Goal: Feedback & Contribution: Leave review/rating

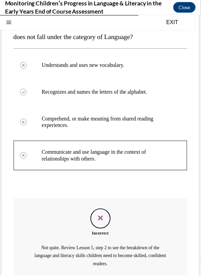
scroll to position [128, 0]
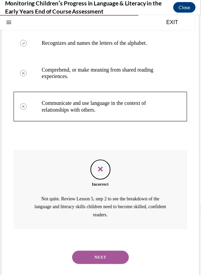
click at [120, 262] on button "NEXT" at bounding box center [102, 262] width 58 height 14
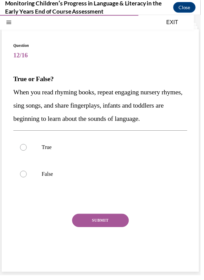
scroll to position [30, 0]
click at [140, 149] on label "True" at bounding box center [102, 149] width 177 height 27
click at [27, 149] on input "True" at bounding box center [23, 149] width 7 height 7
radio input "true"
click at [122, 230] on button "SUBMIT" at bounding box center [102, 224] width 58 height 14
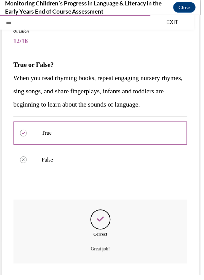
scroll to position [85, 0]
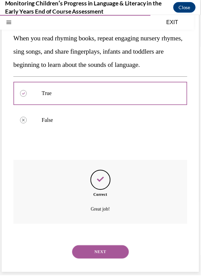
click at [122, 263] on button "NEXT" at bounding box center [102, 256] width 58 height 14
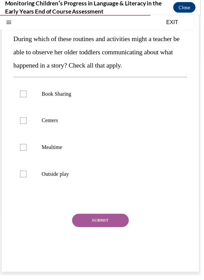
scroll to position [47, 0]
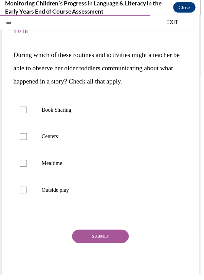
click at [20, 111] on div at bounding box center [23, 111] width 7 height 7
click at [20, 111] on input "Book Sharing" at bounding box center [23, 111] width 7 height 7
checkbox input "true"
click at [85, 163] on p "Mealtime" at bounding box center [107, 165] width 131 height 7
click at [27, 163] on input "Mealtime" at bounding box center [23, 165] width 7 height 7
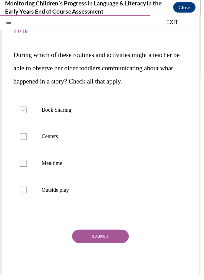
checkbox input "true"
click at [96, 136] on p "Centers" at bounding box center [107, 138] width 131 height 7
click at [27, 136] on input "Centers" at bounding box center [23, 138] width 7 height 7
checkbox input "true"
click at [86, 193] on p "Outside play" at bounding box center [107, 192] width 131 height 7
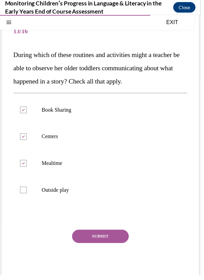
click at [27, 193] on input "Outside play" at bounding box center [23, 192] width 7 height 7
checkbox input "true"
click at [120, 240] on button "SUBMIT" at bounding box center [102, 240] width 58 height 14
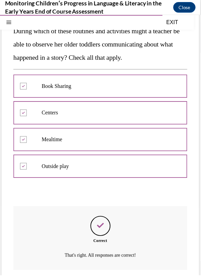
scroll to position [112, 0]
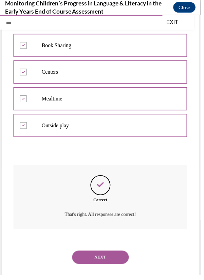
click at [107, 261] on button "NEXT" at bounding box center [102, 262] width 58 height 14
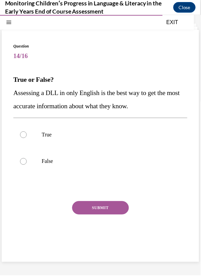
scroll to position [21, 0]
click at [104, 169] on label "False" at bounding box center [102, 163] width 177 height 27
click at [27, 167] on input "False" at bounding box center [23, 164] width 7 height 7
radio input "true"
click at [120, 210] on button "SUBMIT" at bounding box center [102, 211] width 58 height 14
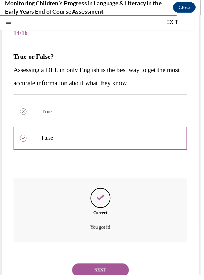
scroll to position [58, 0]
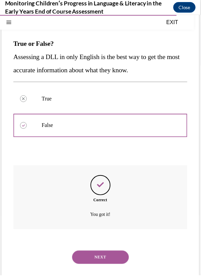
click at [115, 261] on button "NEXT" at bounding box center [102, 262] width 58 height 14
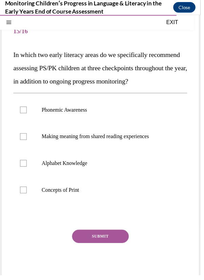
scroll to position [24, 0]
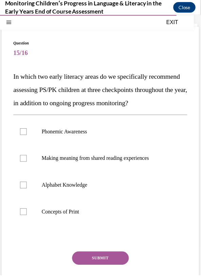
click at [85, 147] on label "Phonemic Awareness" at bounding box center [102, 133] width 177 height 27
click at [27, 137] on input "Phonemic Awareness" at bounding box center [23, 133] width 7 height 7
checkbox input "true"
click at [87, 202] on label "Alphabet Knowledge" at bounding box center [102, 188] width 177 height 27
click at [27, 191] on input "Alphabet Knowledge" at bounding box center [23, 188] width 7 height 7
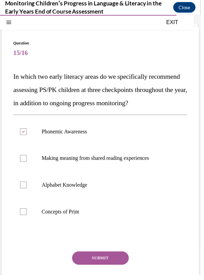
checkbox input "true"
click at [122, 269] on button "SUBMIT" at bounding box center [102, 263] width 58 height 14
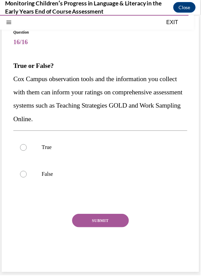
scroll to position [30, 0]
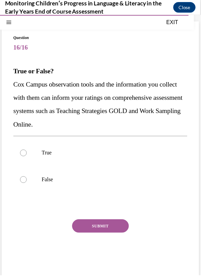
click at [54, 152] on p "True" at bounding box center [107, 155] width 131 height 7
click at [27, 152] on input "True" at bounding box center [23, 155] width 7 height 7
radio input "true"
click at [121, 231] on button "SUBMIT" at bounding box center [102, 230] width 58 height 14
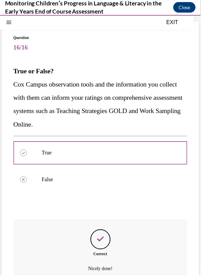
click at [116, 228] on div "Question 16/16 True or False? [PERSON_NAME] Campus observation tools and the in…" at bounding box center [102, 184] width 177 height 298
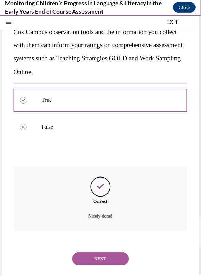
scroll to position [85, 0]
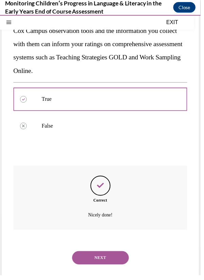
click at [115, 255] on button "NEXT" at bounding box center [102, 262] width 58 height 14
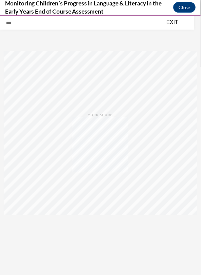
scroll to position [51, 0]
click at [115, 263] on div "Quiz Results PASSING 80% Your score 56% Failed PASSING 80% Your score Your scor…" at bounding box center [102, 135] width 200 height 262
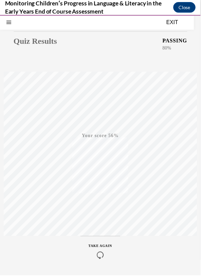
click at [102, 258] on icon "button" at bounding box center [102, 259] width 24 height 7
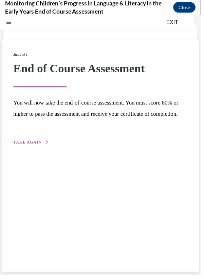
scroll to position [21, 0]
click at [33, 147] on span "TAKE AGAIN" at bounding box center [28, 144] width 29 height 5
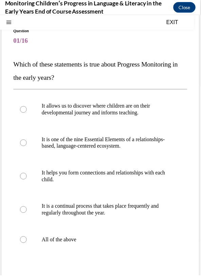
scroll to position [40, 0]
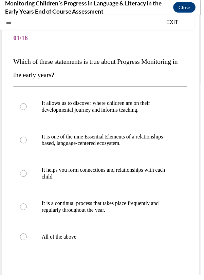
click at [148, 113] on p "It allows us to discover where children are on their developmental journey and …" at bounding box center [107, 109] width 131 height 14
click at [27, 112] on input "It allows us to discover where children are on their developmental journey and …" at bounding box center [23, 108] width 7 height 7
radio input "true"
click at [62, 247] on label "All of the above" at bounding box center [102, 240] width 177 height 27
click at [27, 244] on input "All of the above" at bounding box center [23, 240] width 7 height 7
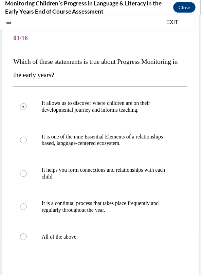
radio input "true"
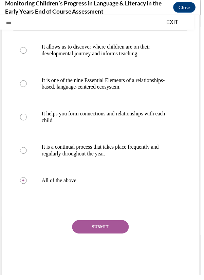
click at [104, 230] on button "SUBMIT" at bounding box center [102, 231] width 58 height 14
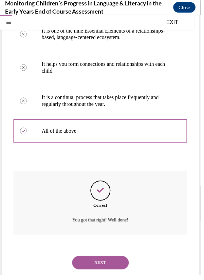
scroll to position [153, 0]
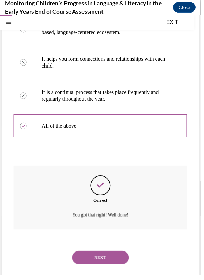
click at [115, 260] on button "NEXT" at bounding box center [102, 262] width 58 height 14
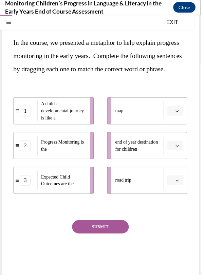
scroll to position [74, 0]
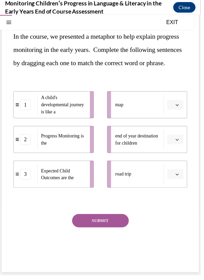
click at [180, 108] on icon "button" at bounding box center [180, 106] width 3 height 3
click at [179, 140] on div "1" at bounding box center [177, 140] width 17 height 14
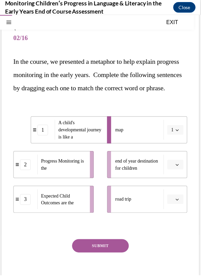
scroll to position [36, 0]
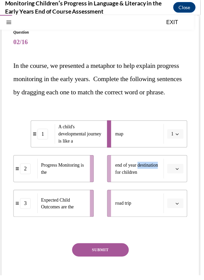
click at [162, 179] on span "end of year destination for children" at bounding box center [140, 171] width 46 height 14
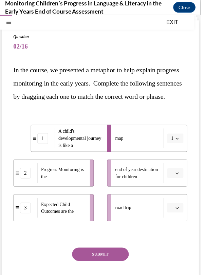
scroll to position [32, 0]
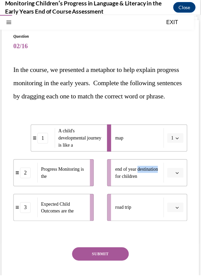
click at [91, 189] on li "2 Progress Monitoring is the" at bounding box center [55, 176] width 82 height 28
click at [85, 185] on div "Progress Monitoring is the" at bounding box center [62, 175] width 49 height 20
click at [96, 196] on ul "1 A child's developmental journey is like a 2 Progress Monitoring is the 3 Expe…" at bounding box center [58, 175] width 89 height 98
click at [138, 122] on div "Question 02/16 In the course, we presented a metaphor to help explain progress …" at bounding box center [102, 170] width 177 height 273
click at [178, 178] on span "button" at bounding box center [180, 175] width 5 height 5
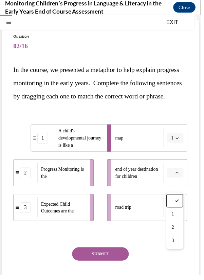
click at [176, 244] on span "3" at bounding box center [176, 244] width 2 height 5
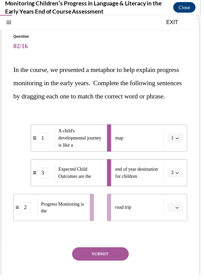
click at [180, 213] on icon "button" at bounding box center [180, 210] width 3 height 3
click at [176, 195] on span "2" at bounding box center [176, 195] width 2 height 5
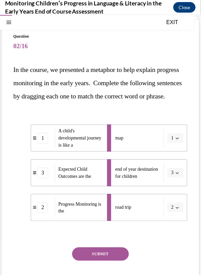
click at [118, 265] on button "SUBMIT" at bounding box center [102, 258] width 58 height 14
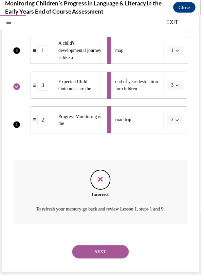
scroll to position [137, 0]
click at [122, 261] on button "NEXT" at bounding box center [102, 256] width 58 height 14
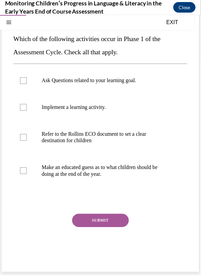
scroll to position [47, 0]
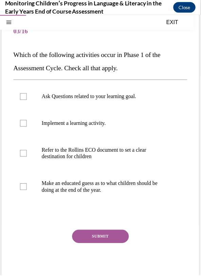
click at [161, 105] on label "Ask Questions related to your learning goal." at bounding box center [102, 97] width 177 height 27
click at [27, 101] on input "Ask Questions related to your learning goal." at bounding box center [23, 97] width 7 height 7
checkbox input "true"
click at [119, 241] on button "SUBMIT" at bounding box center [102, 240] width 58 height 14
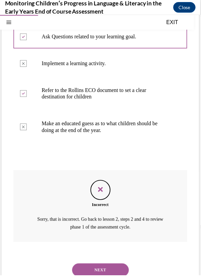
scroll to position [120, 0]
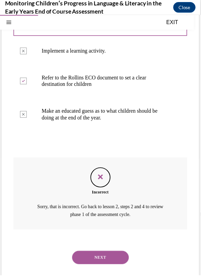
click at [118, 266] on button "NEXT" at bounding box center [102, 262] width 58 height 14
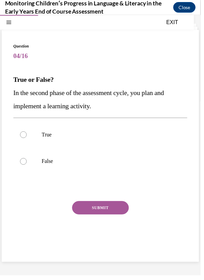
scroll to position [21, 0]
click at [152, 136] on p "True" at bounding box center [107, 136] width 131 height 7
click at [27, 136] on input "True" at bounding box center [23, 136] width 7 height 7
radio input "true"
click at [115, 213] on button "SUBMIT" at bounding box center [102, 211] width 58 height 14
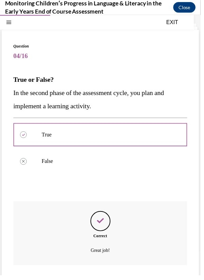
scroll to position [58, 0]
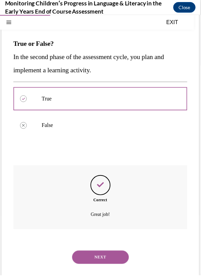
click at [118, 264] on button "NEXT" at bounding box center [102, 262] width 58 height 14
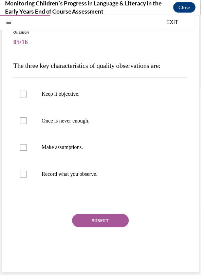
scroll to position [30, 0]
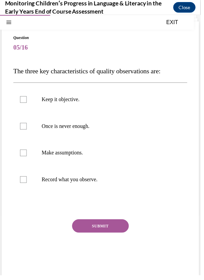
click at [147, 129] on p "Once is never enough." at bounding box center [107, 128] width 131 height 7
click at [27, 129] on input "Once is never enough." at bounding box center [23, 128] width 7 height 7
checkbox input "true"
click at [168, 101] on p "Keep it objective." at bounding box center [107, 100] width 131 height 7
click at [27, 101] on input "Keep it objective." at bounding box center [23, 100] width 7 height 7
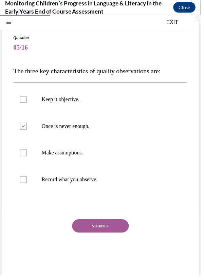
checkbox input "true"
click at [128, 184] on p "Record what you observe." at bounding box center [107, 182] width 131 height 7
click at [27, 184] on input "Record what you observe." at bounding box center [23, 182] width 7 height 7
checkbox input "true"
click at [114, 232] on button "SUBMIT" at bounding box center [102, 230] width 58 height 14
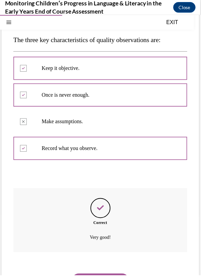
scroll to position [85, 0]
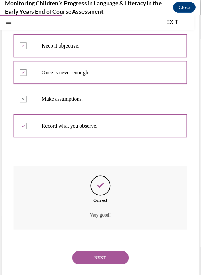
click at [117, 263] on button "NEXT" at bounding box center [102, 262] width 58 height 14
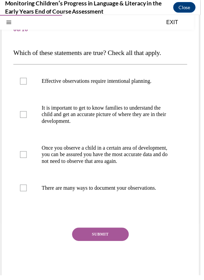
scroll to position [49, 0]
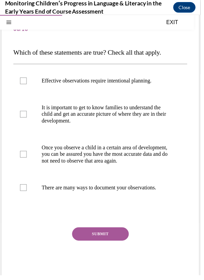
click at [157, 158] on p "Once you observe a child in a certain area of development, you can be assured y…" at bounding box center [107, 156] width 131 height 20
click at [27, 158] on input "Once you observe a child in a certain area of development, you can be assured y…" at bounding box center [23, 156] width 7 height 7
checkbox input "true"
click at [144, 194] on p "There are many ways to document your observations." at bounding box center [107, 190] width 131 height 7
click at [27, 194] on input "There are many ways to document your observations." at bounding box center [23, 190] width 7 height 7
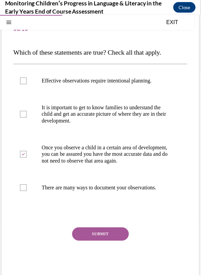
checkbox input "true"
click at [174, 92] on label "Effective observations require intentional planning." at bounding box center [102, 81] width 177 height 27
click at [27, 85] on input "Effective observations require intentional planning." at bounding box center [23, 81] width 7 height 7
checkbox input "true"
click at [116, 244] on button "SUBMIT" at bounding box center [102, 238] width 58 height 14
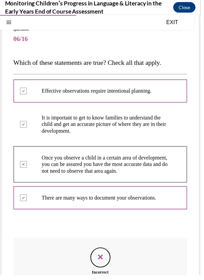
scroll to position [34, 0]
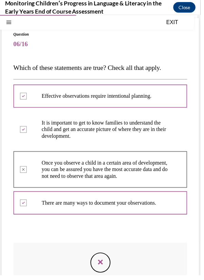
click at [98, 273] on div "Feedback" at bounding box center [102, 267] width 20 height 20
click at [102, 272] on icon "Feedback" at bounding box center [102, 266] width 10 height 10
click at [107, 272] on div "Feedback" at bounding box center [102, 267] width 20 height 20
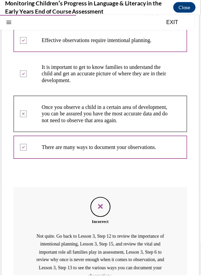
click at [103, 215] on icon "Feedback" at bounding box center [102, 210] width 10 height 10
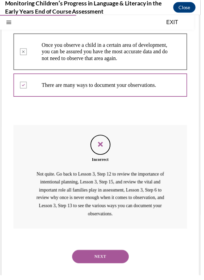
click at [113, 268] on button "NEXT" at bounding box center [102, 261] width 58 height 14
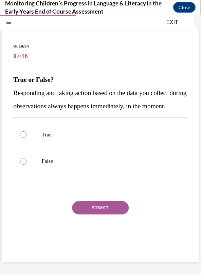
scroll to position [21, 0]
click at [139, 140] on p "True" at bounding box center [107, 136] width 131 height 7
click at [27, 140] on input "True" at bounding box center [23, 136] width 7 height 7
radio input "true"
click at [118, 167] on p "False" at bounding box center [107, 164] width 131 height 7
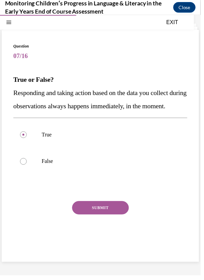
click at [27, 167] on input "False" at bounding box center [23, 164] width 7 height 7
radio input "true"
click at [112, 218] on button "SUBMIT" at bounding box center [102, 211] width 58 height 14
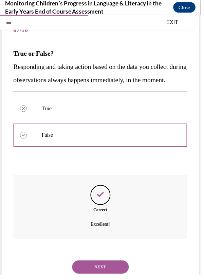
scroll to position [72, 0]
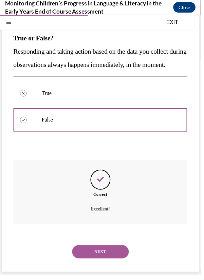
click at [117, 260] on button "NEXT" at bounding box center [102, 256] width 58 height 14
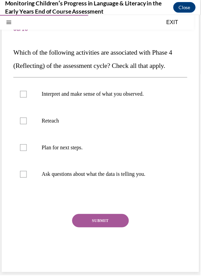
scroll to position [44, 0]
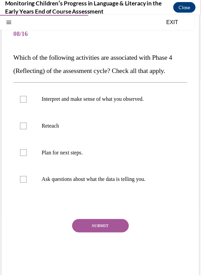
click at [126, 187] on label "Ask questions about what the data is telling you." at bounding box center [102, 182] width 177 height 27
click at [27, 186] on input "Ask questions about what the data is telling you." at bounding box center [23, 182] width 7 height 7
checkbox input "true"
click at [152, 103] on p "Interpret and make sense of what you observed." at bounding box center [107, 100] width 131 height 7
click at [27, 103] on input "Interpret and make sense of what you observed." at bounding box center [23, 100] width 7 height 7
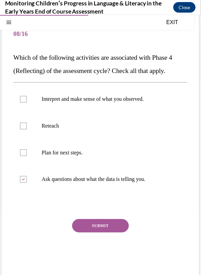
checkbox input "true"
click at [149, 127] on p "Reteach" at bounding box center [107, 128] width 131 height 7
click at [27, 127] on input "Reteach" at bounding box center [23, 128] width 7 height 7
checkbox input "true"
click at [112, 226] on button "SUBMIT" at bounding box center [102, 230] width 58 height 14
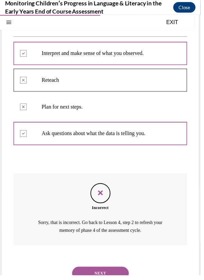
scroll to position [107, 0]
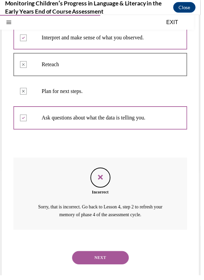
click at [118, 262] on button "NEXT" at bounding box center [102, 262] width 58 height 14
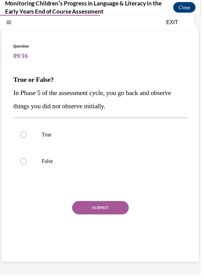
scroll to position [21, 0]
click at [123, 139] on p "True" at bounding box center [107, 136] width 131 height 7
click at [27, 139] on input "True" at bounding box center [23, 136] width 7 height 7
radio input "true"
click at [111, 209] on button "SUBMIT" at bounding box center [102, 211] width 58 height 14
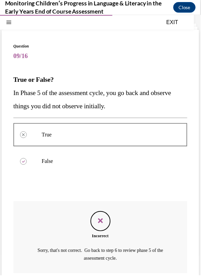
scroll to position [66, 0]
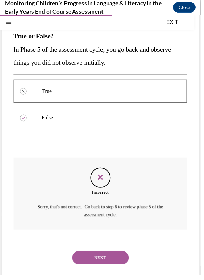
click at [126, 266] on button "NEXT" at bounding box center [102, 262] width 58 height 14
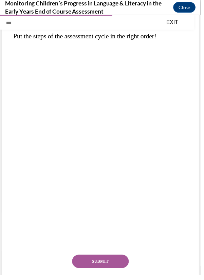
scroll to position [47, 0]
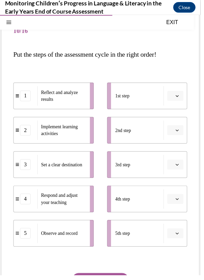
click at [26, 168] on div "3" at bounding box center [25, 167] width 11 height 11
click at [20, 167] on div "3" at bounding box center [25, 167] width 11 height 11
click at [12, 168] on div "Question 10/16 Put the steps of the assessment cycle in the right order! 1 Refl…" at bounding box center [102, 170] width 201 height 332
click at [180, 167] on icon "button" at bounding box center [180, 166] width 3 height 3
click at [176, 195] on span "1" at bounding box center [176, 195] width 2 height 5
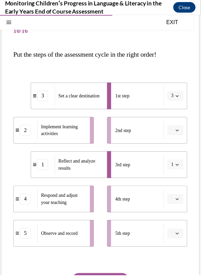
click at [180, 97] on icon "button" at bounding box center [180, 96] width 3 height 3
click at [180, 97] on icon "button" at bounding box center [180, 97] width 3 height 4
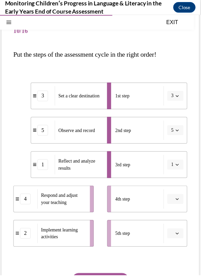
click at [180, 132] on icon "button" at bounding box center [180, 131] width 3 height 3
click at [176, 173] on div "2" at bounding box center [176, 174] width 17 height 14
click at [181, 134] on span "button" at bounding box center [180, 132] width 5 height 5
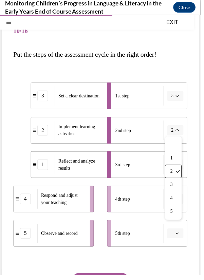
click at [175, 215] on span "5" at bounding box center [174, 214] width 2 height 5
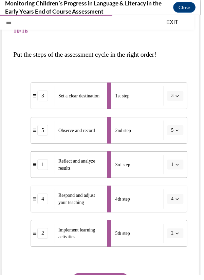
click at [117, 280] on button "SUBMIT" at bounding box center [102, 284] width 58 height 14
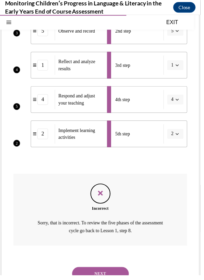
scroll to position [165, 0]
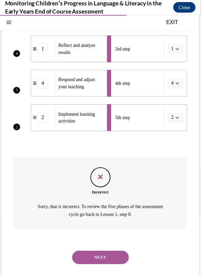
click at [118, 265] on button "NEXT" at bounding box center [102, 262] width 58 height 14
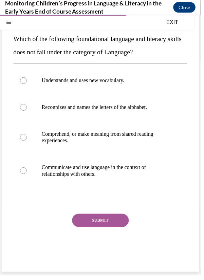
scroll to position [47, 0]
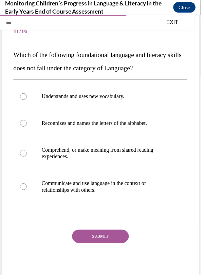
click at [144, 152] on p "Comprehend, or make meaning from shared reading experiences." at bounding box center [107, 156] width 131 height 14
click at [27, 152] on input "Comprehend, or make meaning from shared reading experiences." at bounding box center [23, 155] width 7 height 7
radio input "true"
click at [112, 239] on button "SUBMIT" at bounding box center [102, 240] width 58 height 14
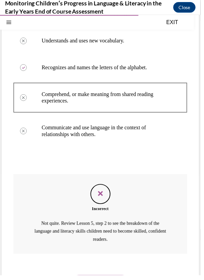
scroll to position [104, 0]
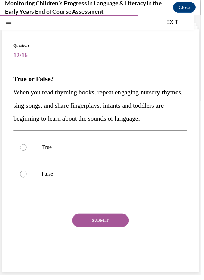
scroll to position [30, 0]
click at [153, 161] on label "True" at bounding box center [102, 149] width 177 height 27
click at [27, 153] on input "True" at bounding box center [23, 149] width 7 height 7
radio input "true"
click at [116, 231] on button "SUBMIT" at bounding box center [102, 224] width 58 height 14
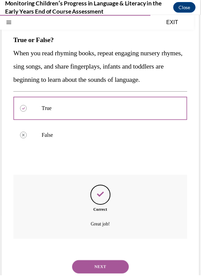
scroll to position [85, 0]
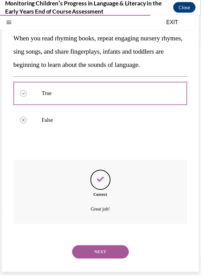
click at [118, 263] on button "NEXT" at bounding box center [102, 256] width 58 height 14
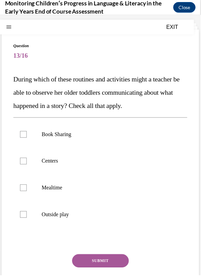
scroll to position [15, 0]
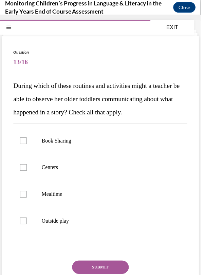
click at [161, 140] on p "Book Sharing" at bounding box center [107, 143] width 131 height 7
click at [27, 140] on input "Book Sharing" at bounding box center [23, 143] width 7 height 7
checkbox input "true"
click at [126, 174] on label "Centers" at bounding box center [102, 170] width 177 height 27
click at [27, 174] on input "Centers" at bounding box center [23, 170] width 7 height 7
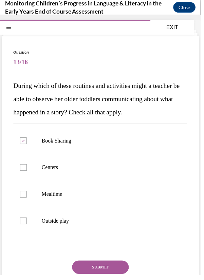
checkbox input "true"
click at [118, 202] on label "Mealtime" at bounding box center [102, 197] width 177 height 27
click at [27, 201] on input "Mealtime" at bounding box center [23, 197] width 7 height 7
checkbox input "true"
click at [110, 231] on label "Outside play" at bounding box center [102, 224] width 177 height 27
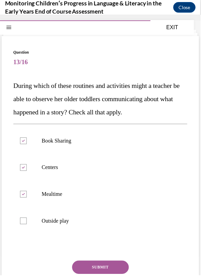
click at [27, 228] on input "Outside play" at bounding box center [23, 224] width 7 height 7
checkbox input "true"
click at [118, 275] on button "SUBMIT" at bounding box center [102, 272] width 58 height 14
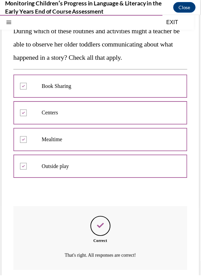
scroll to position [112, 0]
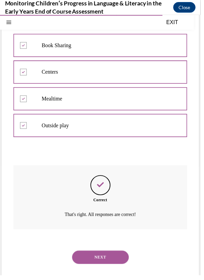
click at [137, 265] on div "NEXT" at bounding box center [102, 261] width 177 height 27
click at [118, 262] on button "NEXT" at bounding box center [102, 262] width 58 height 14
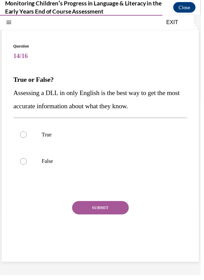
scroll to position [21, 0]
click at [97, 169] on label "False" at bounding box center [102, 163] width 177 height 27
click at [27, 167] on input "False" at bounding box center [23, 164] width 7 height 7
radio input "true"
click at [121, 216] on button "SUBMIT" at bounding box center [102, 211] width 58 height 14
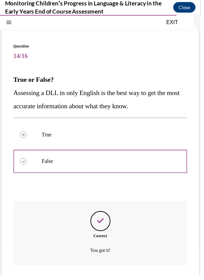
scroll to position [58, 0]
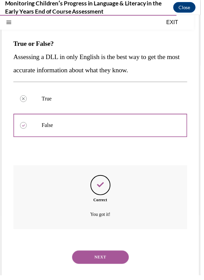
click at [118, 262] on button "NEXT" at bounding box center [102, 262] width 58 height 14
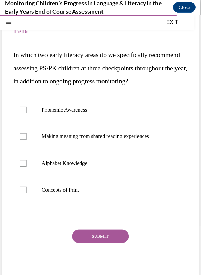
scroll to position [24, 0]
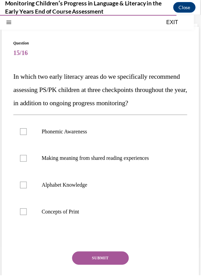
click at [164, 139] on label "Phonemic Awareness" at bounding box center [102, 133] width 177 height 27
click at [27, 137] on input "Phonemic Awareness" at bounding box center [23, 133] width 7 height 7
checkbox input "true"
click at [130, 191] on p "Alphabet Knowledge" at bounding box center [107, 188] width 131 height 7
click at [27, 191] on input "Alphabet Knowledge" at bounding box center [23, 188] width 7 height 7
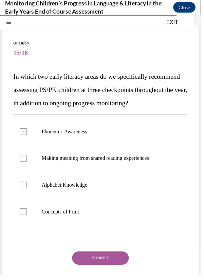
checkbox input "true"
click at [111, 269] on button "SUBMIT" at bounding box center [102, 263] width 58 height 14
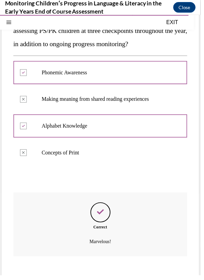
scroll to position [126, 0]
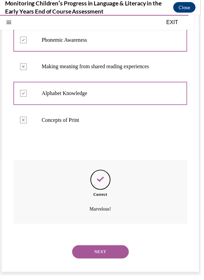
click at [113, 262] on button "NEXT" at bounding box center [102, 256] width 58 height 14
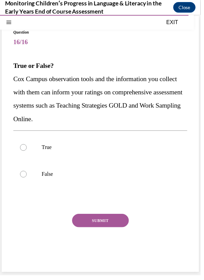
scroll to position [30, 0]
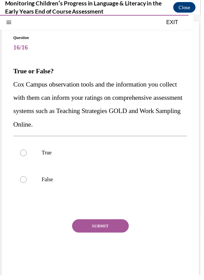
click at [174, 150] on label "True" at bounding box center [102, 155] width 177 height 27
click at [27, 152] on input "True" at bounding box center [23, 155] width 7 height 7
radio input "true"
click at [120, 232] on button "SUBMIT" at bounding box center [102, 230] width 58 height 14
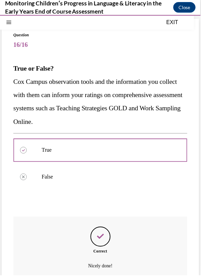
scroll to position [85, 0]
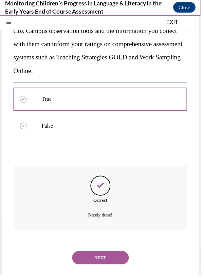
click at [112, 263] on button "NEXT" at bounding box center [102, 262] width 58 height 14
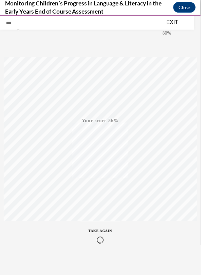
click at [105, 245] on icon "button" at bounding box center [102, 243] width 24 height 7
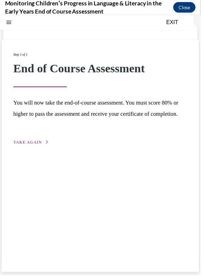
scroll to position [21, 0]
click at [47, 146] on icon "button" at bounding box center [48, 145] width 4 height 4
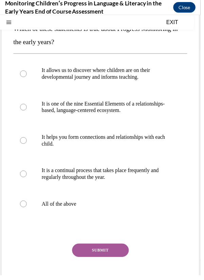
scroll to position [59, 0]
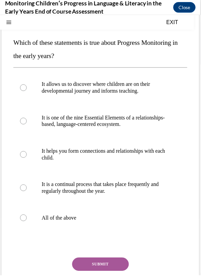
click at [81, 223] on p "All of the above" at bounding box center [107, 221] width 131 height 7
click at [27, 223] on input "All of the above" at bounding box center [23, 221] width 7 height 7
radio input "true"
click at [111, 274] on button "SUBMIT" at bounding box center [102, 269] width 58 height 14
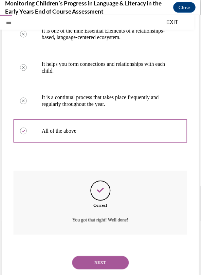
scroll to position [153, 0]
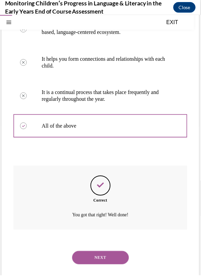
click at [121, 265] on button "NEXT" at bounding box center [102, 262] width 58 height 14
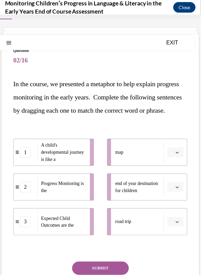
scroll to position [17, 0]
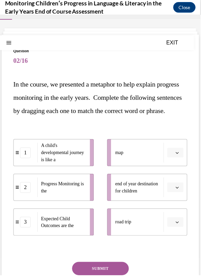
click at [180, 227] on icon "button" at bounding box center [180, 225] width 3 height 3
click at [176, 196] on span "1" at bounding box center [176, 196] width 2 height 5
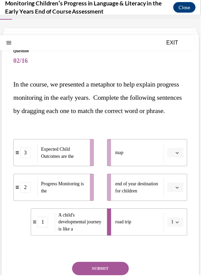
click at [180, 192] on icon "button" at bounding box center [180, 190] width 3 height 3
click at [178, 244] on div "2" at bounding box center [177, 246] width 17 height 14
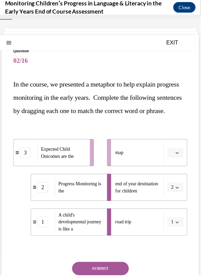
click at [179, 192] on icon "button" at bounding box center [180, 190] width 3 height 3
click at [177, 232] on div "1" at bounding box center [176, 232] width 17 height 14
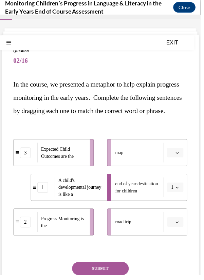
click at [179, 192] on icon "button" at bounding box center [180, 190] width 3 height 3
click at [175, 261] on span "3" at bounding box center [174, 259] width 2 height 5
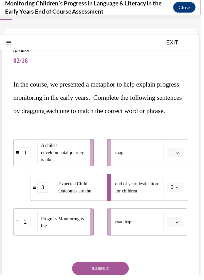
click at [180, 157] on icon "button" at bounding box center [180, 154] width 3 height 3
click at [181, 212] on div "2" at bounding box center [177, 211] width 17 height 14
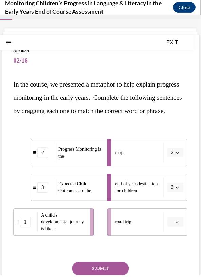
click at [179, 227] on icon "button" at bounding box center [180, 225] width 3 height 3
click at [180, 198] on div "1" at bounding box center [177, 197] width 17 height 14
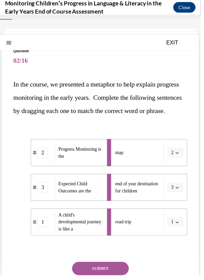
click at [121, 280] on button "SUBMIT" at bounding box center [102, 273] width 58 height 14
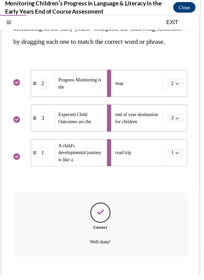
scroll to position [129, 0]
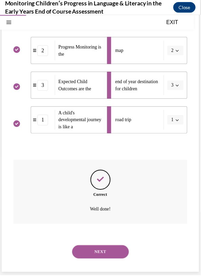
click at [122, 261] on button "NEXT" at bounding box center [102, 256] width 58 height 14
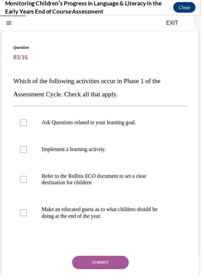
scroll to position [20, 0]
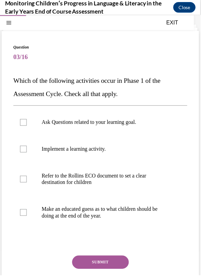
click at [82, 182] on p "Refer to the Rollins ECO document to set a clear destination for children" at bounding box center [107, 182] width 131 height 14
click at [27, 182] on input "Refer to the Rollins ECO document to set a clear destination for children" at bounding box center [23, 182] width 7 height 7
checkbox input "true"
click at [147, 129] on label "Ask Questions related to your learning goal." at bounding box center [102, 124] width 177 height 27
click at [27, 128] on input "Ask Questions related to your learning goal." at bounding box center [23, 124] width 7 height 7
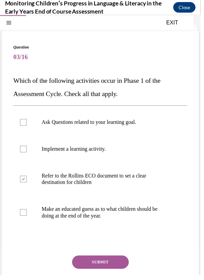
checkbox input "true"
click at [112, 268] on button "SUBMIT" at bounding box center [102, 267] width 58 height 14
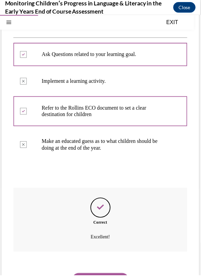
scroll to position [112, 0]
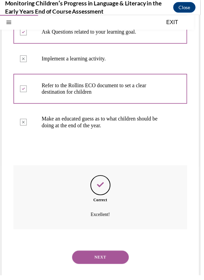
click at [117, 264] on button "NEXT" at bounding box center [102, 262] width 58 height 14
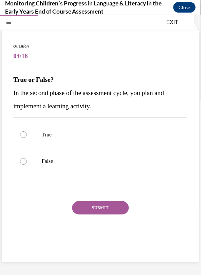
scroll to position [21, 0]
click at [149, 132] on label "True" at bounding box center [102, 136] width 177 height 27
click at [27, 133] on input "True" at bounding box center [23, 136] width 7 height 7
radio input "true"
click at [116, 210] on button "SUBMIT" at bounding box center [102, 211] width 58 height 14
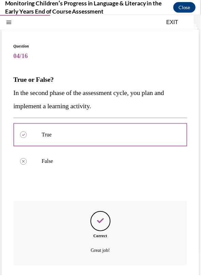
scroll to position [58, 0]
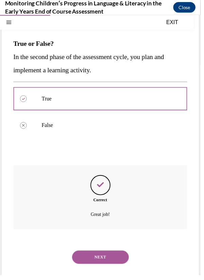
click at [110, 263] on button "NEXT" at bounding box center [102, 262] width 58 height 14
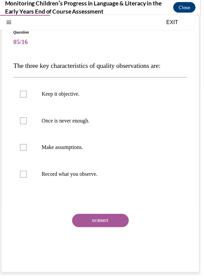
scroll to position [30, 0]
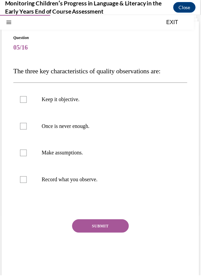
click at [172, 100] on p "Keep it objective." at bounding box center [107, 100] width 131 height 7
click at [27, 100] on input "Keep it objective." at bounding box center [23, 100] width 7 height 7
checkbox input "true"
click at [95, 130] on p "Once is never enough." at bounding box center [107, 128] width 131 height 7
click at [27, 130] on input "Once is never enough." at bounding box center [23, 128] width 7 height 7
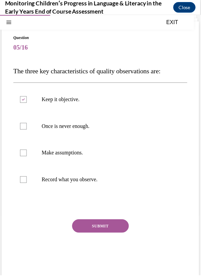
checkbox input "true"
click at [100, 191] on label "Record what you observe." at bounding box center [102, 182] width 177 height 27
click at [27, 186] on input "Record what you observe." at bounding box center [23, 182] width 7 height 7
checkbox input "true"
click at [103, 229] on button "SUBMIT" at bounding box center [102, 230] width 58 height 14
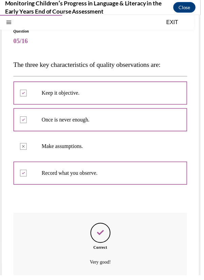
scroll to position [85, 0]
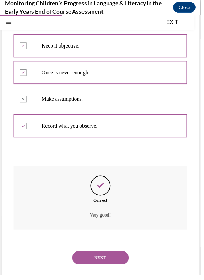
click at [112, 266] on button "NEXT" at bounding box center [102, 262] width 58 height 14
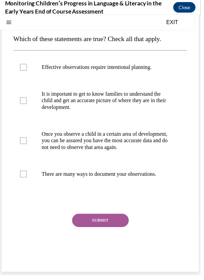
scroll to position [0, 0]
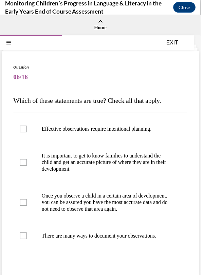
click at [134, 138] on label "Effective observations require intentional planning." at bounding box center [102, 130] width 177 height 27
click at [27, 134] on input "Effective observations require intentional planning." at bounding box center [23, 131] width 7 height 7
checkbox input "true"
click at [133, 170] on p "It is important to get to know families to understand the child and get an accu…" at bounding box center [107, 165] width 131 height 20
click at [27, 168] on input "It is important to get to know families to understand the child and get an accu…" at bounding box center [23, 165] width 7 height 7
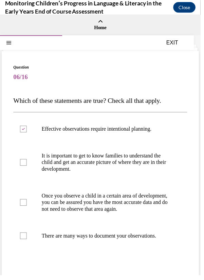
checkbox input "true"
click at [118, 243] on p "There are many ways to document your observations." at bounding box center [107, 239] width 131 height 7
click at [27, 243] on input "There are many ways to document your observations." at bounding box center [23, 239] width 7 height 7
checkbox input "true"
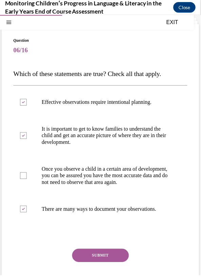
scroll to position [59, 0]
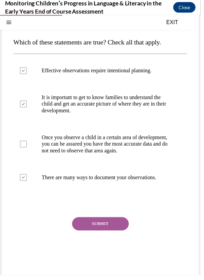
click at [118, 234] on button "SUBMIT" at bounding box center [102, 228] width 58 height 14
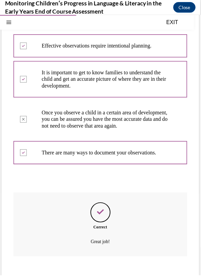
scroll to position [126, 0]
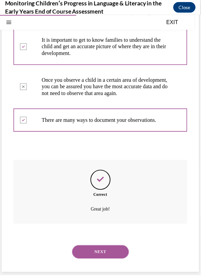
click at [117, 263] on button "NEXT" at bounding box center [102, 256] width 58 height 14
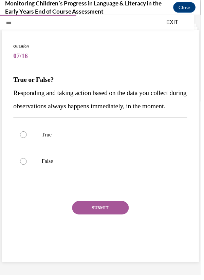
scroll to position [21, 0]
click at [161, 167] on p "False" at bounding box center [107, 164] width 131 height 7
click at [27, 167] on input "False" at bounding box center [23, 164] width 7 height 7
radio input "true"
click at [126, 218] on button "SUBMIT" at bounding box center [102, 211] width 58 height 14
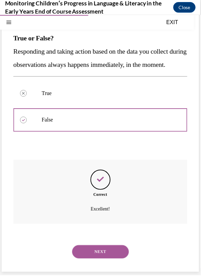
scroll to position [72, 0]
click at [114, 263] on button "NEXT" at bounding box center [102, 256] width 58 height 14
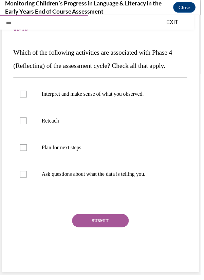
scroll to position [44, 0]
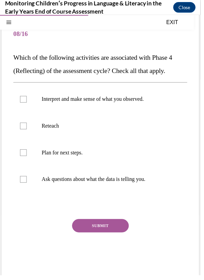
click at [146, 108] on label "Interpret and make sense of what you observed." at bounding box center [102, 100] width 177 height 27
click at [27, 104] on input "Interpret and make sense of what you observed." at bounding box center [23, 100] width 7 height 7
checkbox input "true"
click at [128, 189] on label "Ask questions about what the data is telling you." at bounding box center [102, 182] width 177 height 27
click at [27, 186] on input "Ask questions about what the data is telling you." at bounding box center [23, 182] width 7 height 7
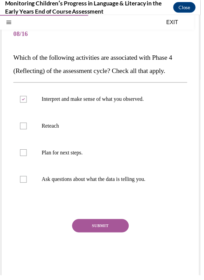
checkbox input "true"
click at [119, 229] on button "SUBMIT" at bounding box center [102, 230] width 58 height 14
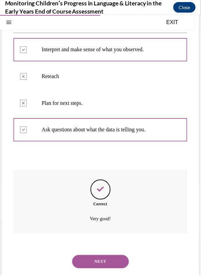
scroll to position [98, 0]
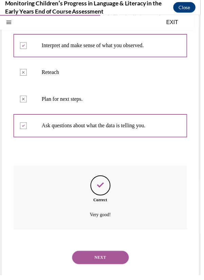
click at [115, 262] on button "NEXT" at bounding box center [102, 262] width 58 height 14
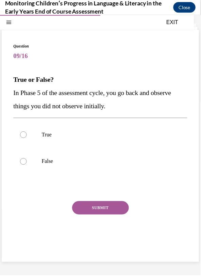
scroll to position [21, 0]
click at [128, 162] on p "False" at bounding box center [107, 164] width 131 height 7
click at [27, 162] on input "False" at bounding box center [23, 164] width 7 height 7
radio input "true"
click at [118, 214] on button "SUBMIT" at bounding box center [102, 211] width 58 height 14
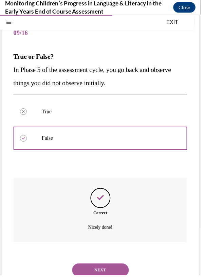
scroll to position [58, 0]
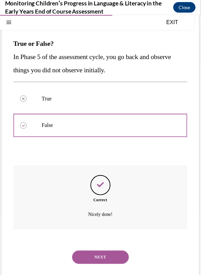
click at [108, 267] on button "NEXT" at bounding box center [102, 262] width 58 height 14
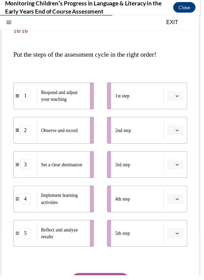
scroll to position [25, 0]
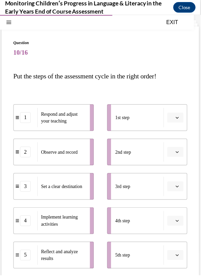
click at [178, 120] on button "button" at bounding box center [178, 119] width 17 height 10
click at [178, 162] on div "2" at bounding box center [177, 162] width 17 height 14
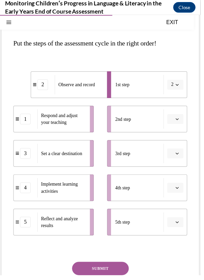
scroll to position [58, 0]
click at [180, 156] on icon "button" at bounding box center [180, 155] width 3 height 3
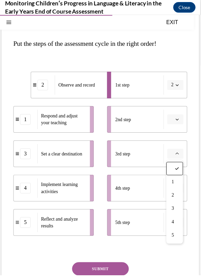
click at [177, 185] on span "1" at bounding box center [176, 184] width 2 height 5
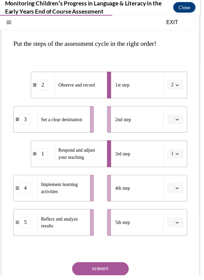
click at [182, 89] on button "2" at bounding box center [178, 86] width 17 height 10
click at [179, 128] on div "2" at bounding box center [176, 129] width 17 height 14
click at [180, 88] on span "button" at bounding box center [180, 86] width 5 height 5
click at [179, 143] on div "3" at bounding box center [176, 142] width 17 height 14
click at [180, 121] on icon "button" at bounding box center [180, 121] width 3 height 3
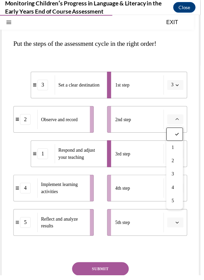
click at [180, 163] on div "2" at bounding box center [177, 164] width 17 height 14
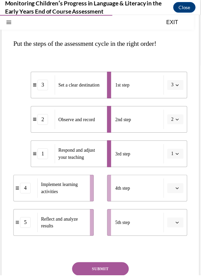
click at [180, 226] on icon "button" at bounding box center [180, 225] width 3 height 3
click at [176, 184] on span "3" at bounding box center [176, 183] width 2 height 5
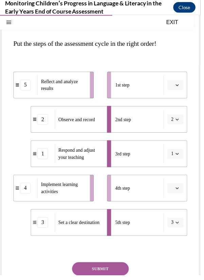
click at [104, 273] on button "SUBMIT" at bounding box center [102, 274] width 58 height 14
click at [181, 192] on icon "button" at bounding box center [180, 190] width 3 height 3
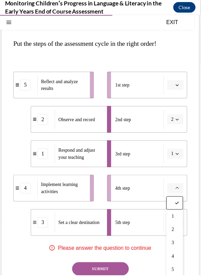
click at [177, 233] on span "2" at bounding box center [176, 233] width 2 height 5
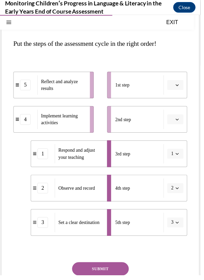
click at [180, 121] on icon "button" at bounding box center [180, 121] width 3 height 3
click at [177, 205] on span "5" at bounding box center [176, 203] width 2 height 5
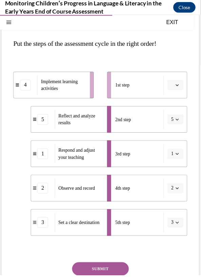
click at [180, 86] on icon "button" at bounding box center [180, 86] width 3 height 3
click at [190, 67] on div "4 Implement learning activities 5 Reflect and analyze results 1 Respond and adj…" at bounding box center [102, 149] width 177 height 181
click at [193, 61] on div "Question 10/16 Put the steps of the assessment cycle in the right order! 4 Impl…" at bounding box center [102, 160] width 201 height 332
click at [180, 86] on icon "button" at bounding box center [180, 86] width 3 height 3
click at [180, 160] on div "4" at bounding box center [177, 156] width 17 height 14
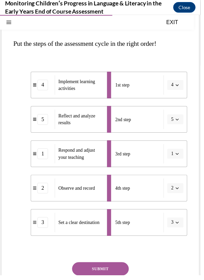
click at [110, 270] on button "SUBMIT" at bounding box center [102, 274] width 58 height 14
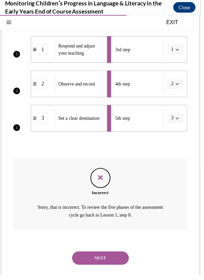
scroll to position [165, 0]
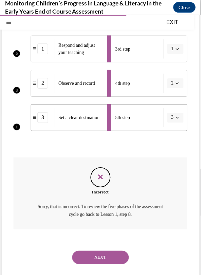
click at [111, 268] on button "NEXT" at bounding box center [102, 262] width 58 height 14
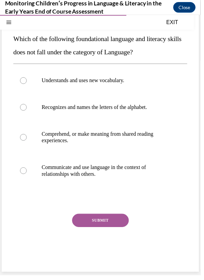
scroll to position [47, 0]
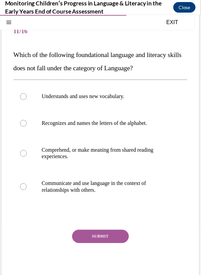
click at [142, 124] on p "Recognizes and names the letters of the alphabet." at bounding box center [107, 125] width 131 height 7
click at [27, 124] on input "Recognizes and names the letters of the alphabet." at bounding box center [23, 125] width 7 height 7
radio input "true"
click at [107, 245] on button "SUBMIT" at bounding box center [102, 240] width 58 height 14
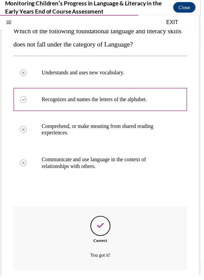
scroll to position [112, 0]
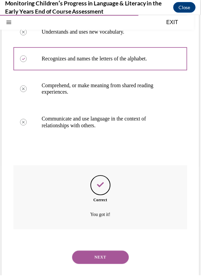
click at [123, 264] on button "NEXT" at bounding box center [102, 262] width 58 height 14
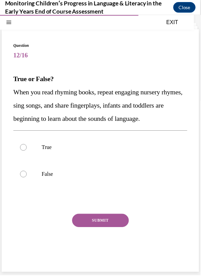
scroll to position [30, 0]
click at [124, 151] on p "True" at bounding box center [107, 149] width 131 height 7
click at [27, 151] on input "True" at bounding box center [23, 149] width 7 height 7
radio input "true"
click at [113, 230] on button "SUBMIT" at bounding box center [102, 224] width 58 height 14
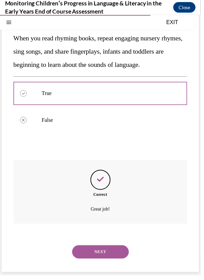
scroll to position [85, 0]
click at [112, 261] on button "NEXT" at bounding box center [102, 256] width 58 height 14
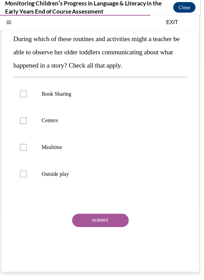
scroll to position [47, 0]
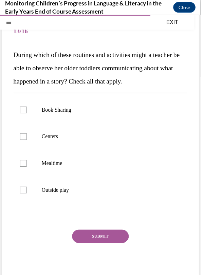
click at [79, 111] on p "Book Sharing" at bounding box center [107, 111] width 131 height 7
click at [27, 111] on input "Book Sharing" at bounding box center [23, 111] width 7 height 7
checkbox input "true"
click at [65, 143] on label "Centers" at bounding box center [102, 138] width 177 height 27
click at [27, 142] on input "Centers" at bounding box center [23, 138] width 7 height 7
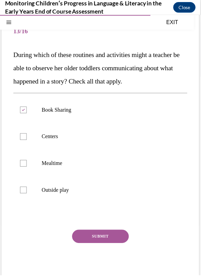
checkbox input "true"
click at [65, 166] on p "Mealtime" at bounding box center [107, 165] width 131 height 7
click at [27, 166] on input "Mealtime" at bounding box center [23, 165] width 7 height 7
checkbox input "true"
click at [72, 201] on label "Outside play" at bounding box center [102, 192] width 177 height 27
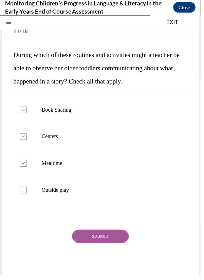
click at [27, 196] on input "Outside play" at bounding box center [23, 192] width 7 height 7
checkbox input "true"
click at [116, 242] on button "SUBMIT" at bounding box center [102, 240] width 58 height 14
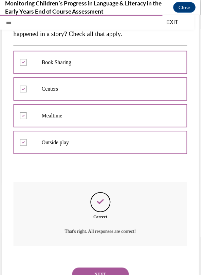
scroll to position [112, 0]
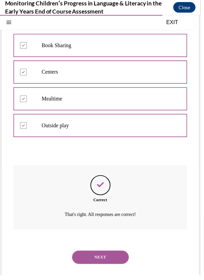
click at [117, 264] on button "NEXT" at bounding box center [102, 262] width 58 height 14
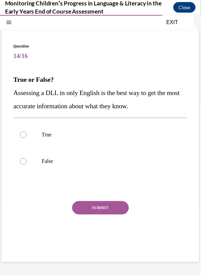
scroll to position [21, 0]
click at [117, 163] on p "False" at bounding box center [107, 164] width 131 height 7
click at [27, 163] on input "False" at bounding box center [23, 164] width 7 height 7
radio input "true"
click at [122, 217] on button "SUBMIT" at bounding box center [102, 211] width 58 height 14
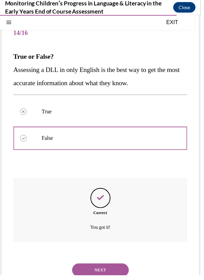
scroll to position [58, 0]
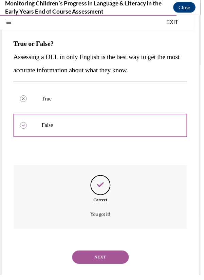
click at [117, 261] on button "NEXT" at bounding box center [102, 262] width 58 height 14
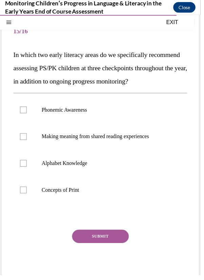
scroll to position [24, 0]
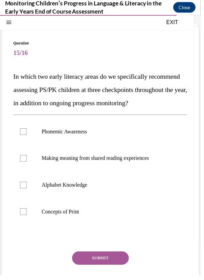
click at [134, 147] on label "Phonemic Awareness" at bounding box center [102, 133] width 177 height 27
click at [27, 137] on input "Phonemic Awareness" at bounding box center [23, 133] width 7 height 7
checkbox input "true"
click at [127, 191] on p "Alphabet Knowledge" at bounding box center [107, 188] width 131 height 7
click at [27, 191] on input "Alphabet Knowledge" at bounding box center [23, 188] width 7 height 7
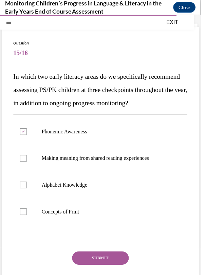
checkbox input "true"
click at [119, 269] on button "SUBMIT" at bounding box center [102, 263] width 58 height 14
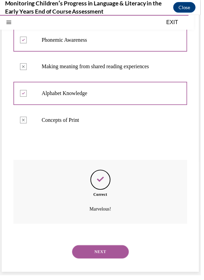
scroll to position [126, 0]
click at [118, 263] on button "NEXT" at bounding box center [102, 256] width 58 height 14
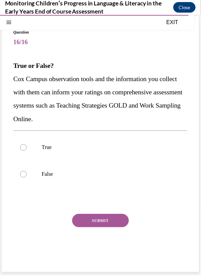
scroll to position [30, 0]
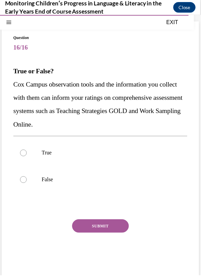
click at [154, 158] on label "True" at bounding box center [102, 155] width 177 height 27
click at [27, 158] on input "True" at bounding box center [23, 155] width 7 height 7
radio input "true"
click at [97, 233] on button "SUBMIT" at bounding box center [102, 230] width 58 height 14
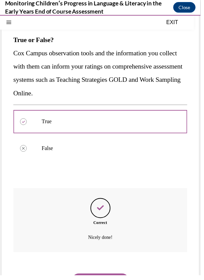
scroll to position [85, 0]
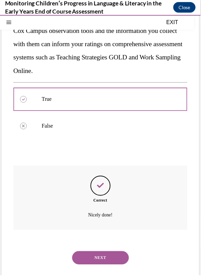
click at [120, 266] on button "NEXT" at bounding box center [102, 262] width 58 height 14
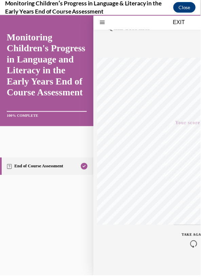
scroll to position [1516, 0]
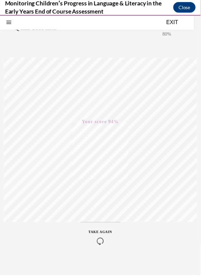
click at [165, 17] on div "EXIT" at bounding box center [98, 22] width 197 height 15
click at [177, 24] on button "EXIT" at bounding box center [175, 22] width 41 height 8
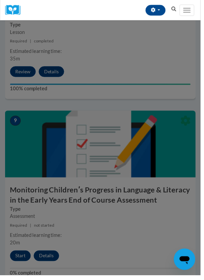
click at [49, 131] on div at bounding box center [102, 140] width 204 height 280
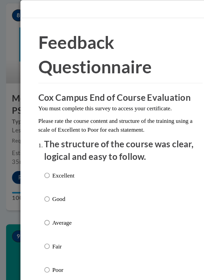
scroll to position [0, 0]
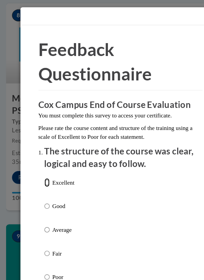
click at [42, 154] on input "Excellent" at bounding box center [40, 154] width 4 height 7
radio input "true"
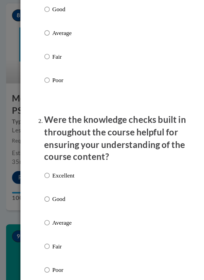
scroll to position [167, 0]
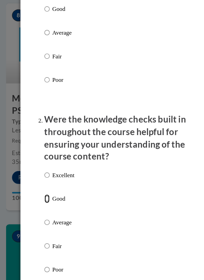
click at [41, 167] on input "Good" at bounding box center [40, 168] width 4 height 7
radio input "true"
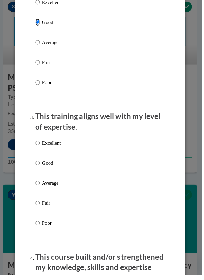
scroll to position [308, 0]
click at [42, 145] on input "Excellent" at bounding box center [40, 148] width 4 height 7
radio input "true"
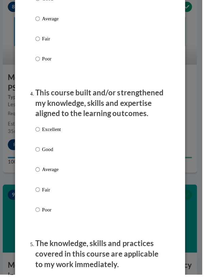
scroll to position [472, 0]
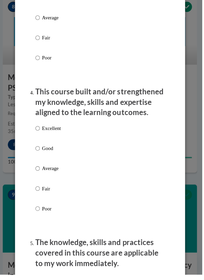
click at [61, 131] on p "Excellent" at bounding box center [53, 133] width 19 height 7
click at [42, 131] on input "Excellent" at bounding box center [40, 133] width 4 height 7
radio input "true"
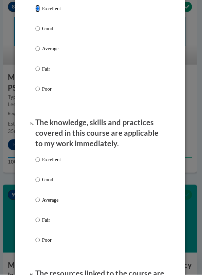
scroll to position [594, 0]
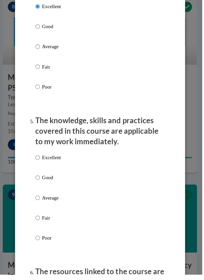
click at [107, 163] on div "Excellent Good Average Fair Poor" at bounding box center [102, 211] width 129 height 111
click at [62, 168] on label "Excellent" at bounding box center [50, 169] width 25 height 18
click at [42, 167] on input "Excellent" at bounding box center [40, 163] width 4 height 7
radio input "true"
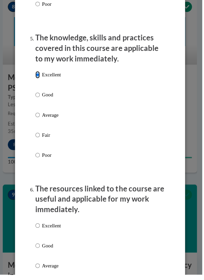
scroll to position [676, 0]
click at [60, 233] on p "Excellent" at bounding box center [53, 230] width 19 height 7
click at [42, 233] on input "Excellent" at bounding box center [40, 230] width 4 height 7
radio input "true"
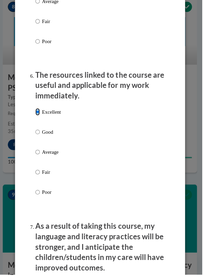
scroll to position [789, 0]
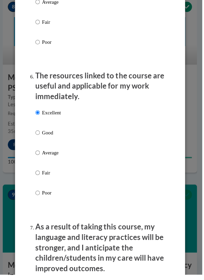
radio input "true"
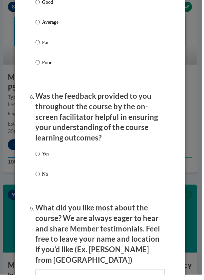
scroll to position [1100, 0]
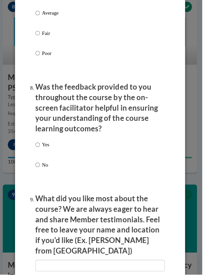
click at [84, 150] on div "Yes No" at bounding box center [102, 168] width 129 height 51
click at [42, 152] on input "Yes" at bounding box center [40, 150] width 4 height 7
radio input "true"
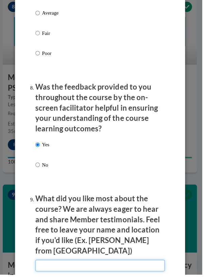
click at [128, 265] on input "textbox" at bounding box center [102, 271] width 129 height 12
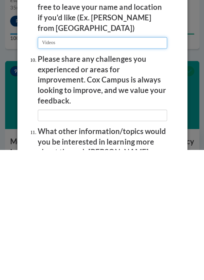
scroll to position [1191, 0]
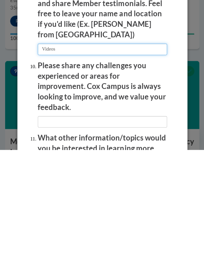
type input "Videos"
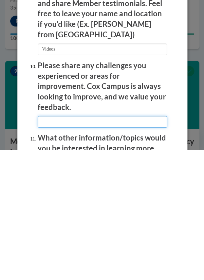
click at [121, 246] on input "textbox" at bounding box center [102, 252] width 129 height 12
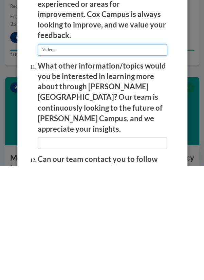
scroll to position [1281, 0]
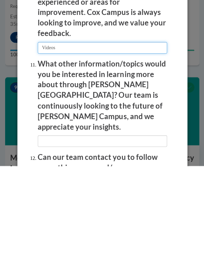
type input "Videos"
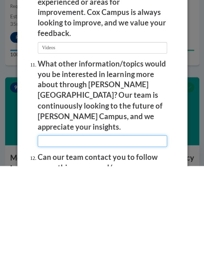
click at [133, 250] on input "textbox" at bounding box center [102, 256] width 129 height 12
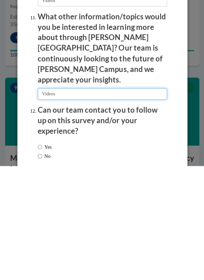
scroll to position [1328, 0]
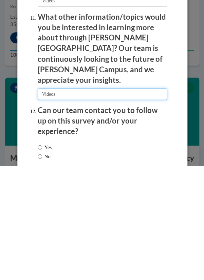
type input "Videos"
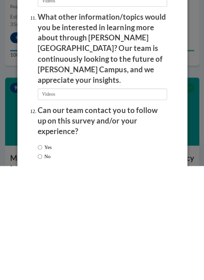
click at [52, 258] on label "Yes" at bounding box center [45, 261] width 14 height 7
click at [42, 258] on input "Yes" at bounding box center [40, 261] width 4 height 7
radio input "true"
